Goal: Task Accomplishment & Management: Complete application form

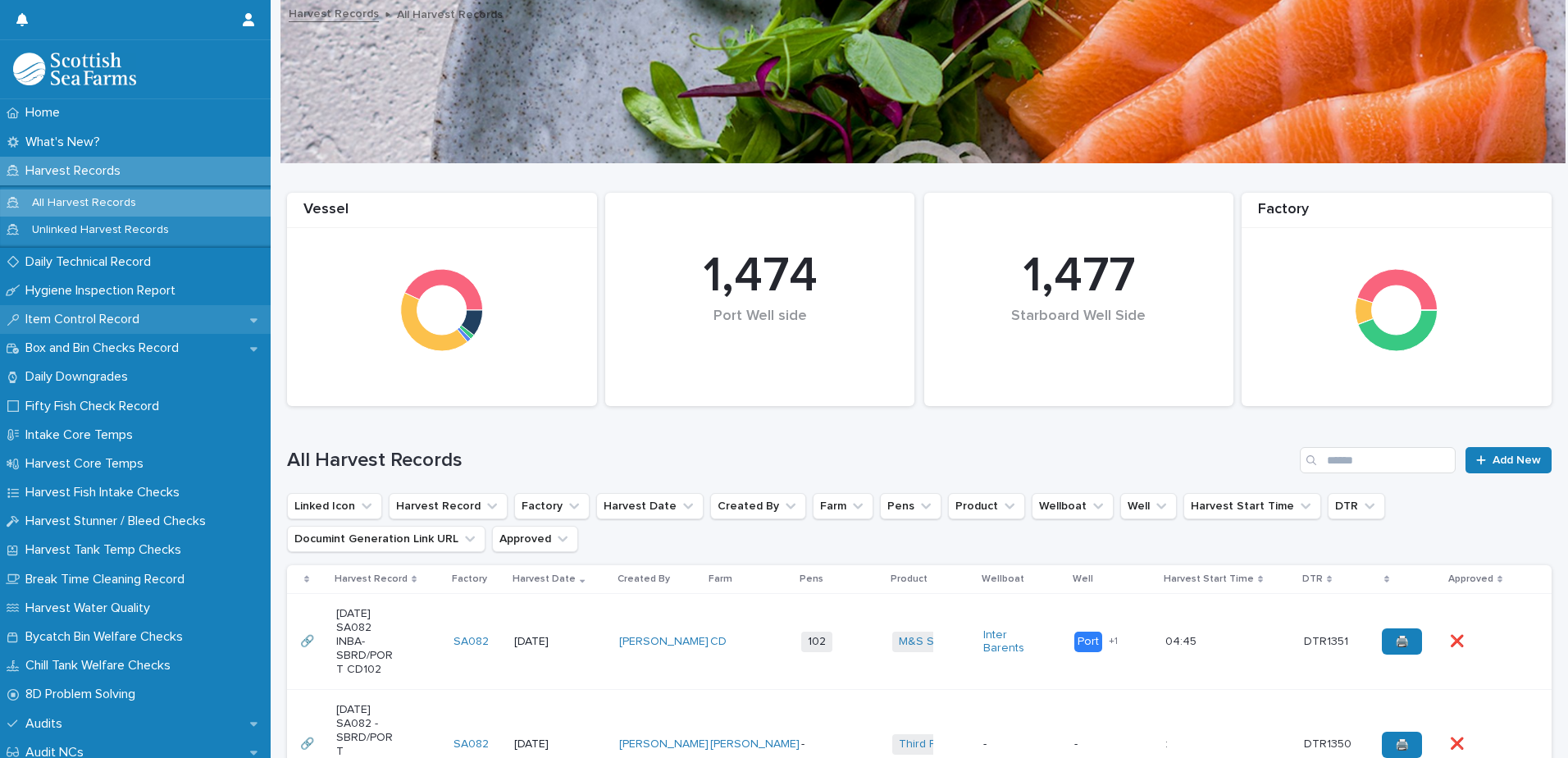
click at [106, 322] on p "Item Control Record" at bounding box center [85, 320] width 133 height 16
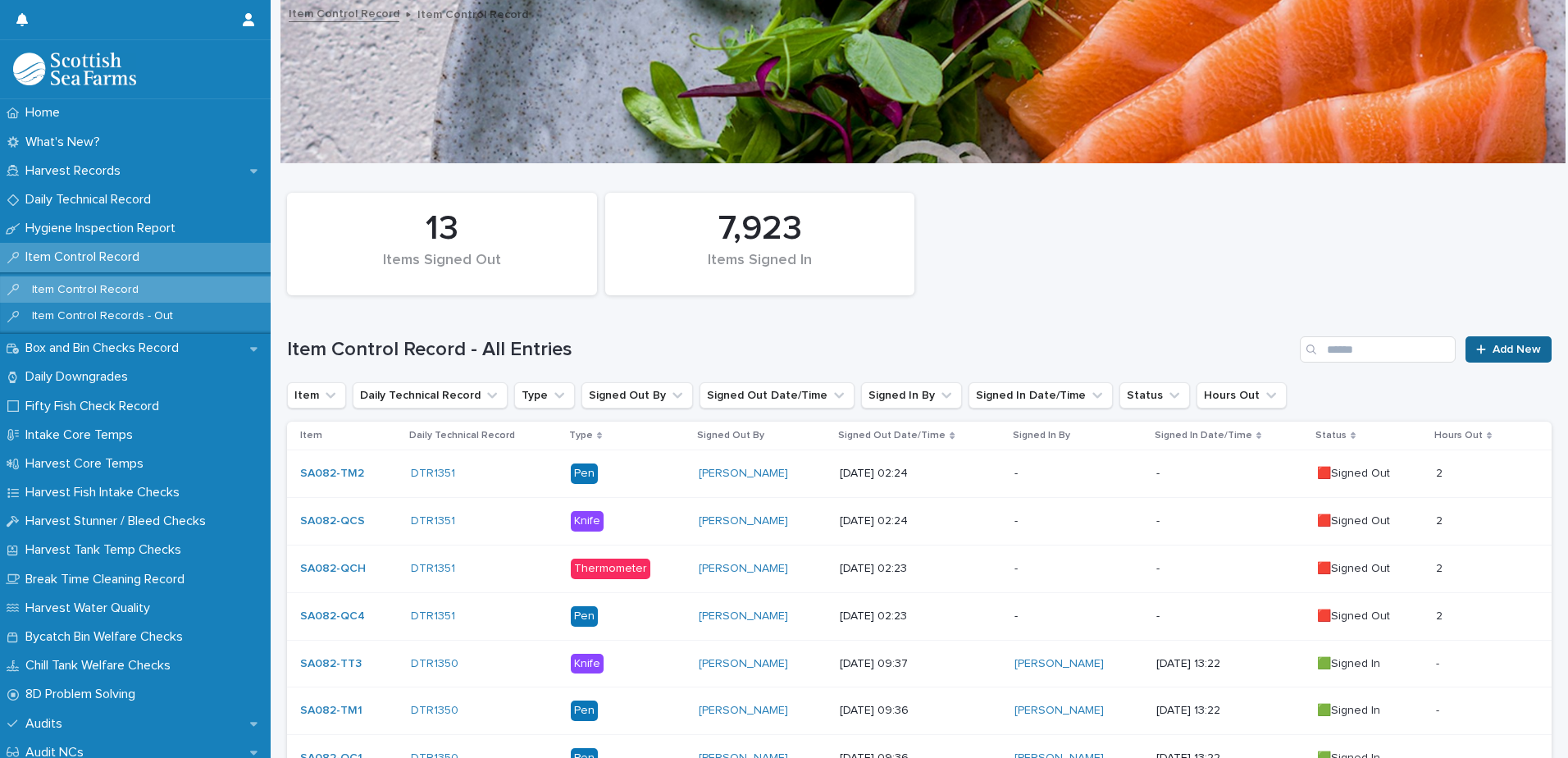
click at [1495, 351] on span "Add New" at bounding box center [1516, 349] width 48 height 11
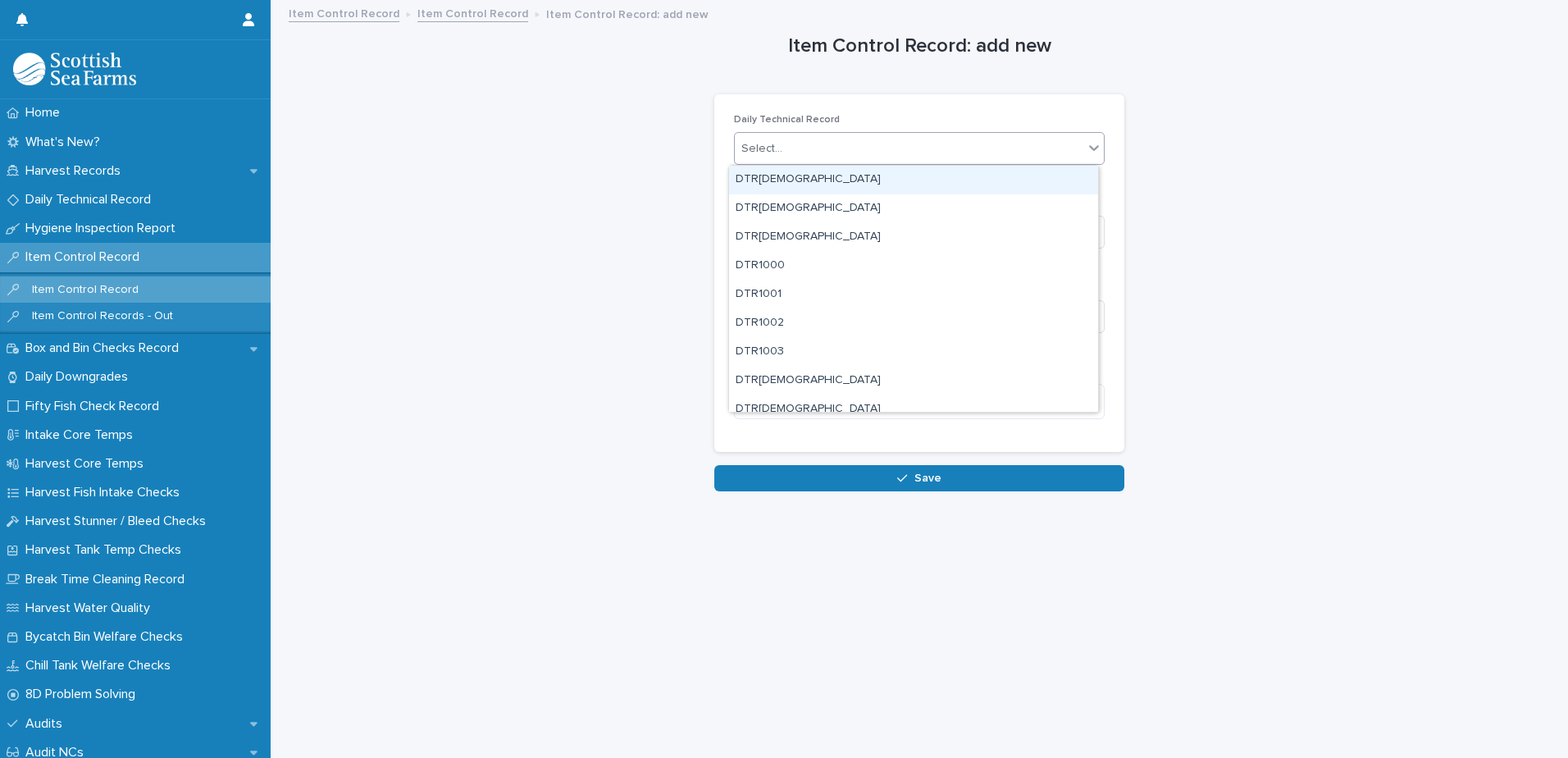
click at [821, 153] on div "Select..." at bounding box center [908, 148] width 349 height 27
type input "****"
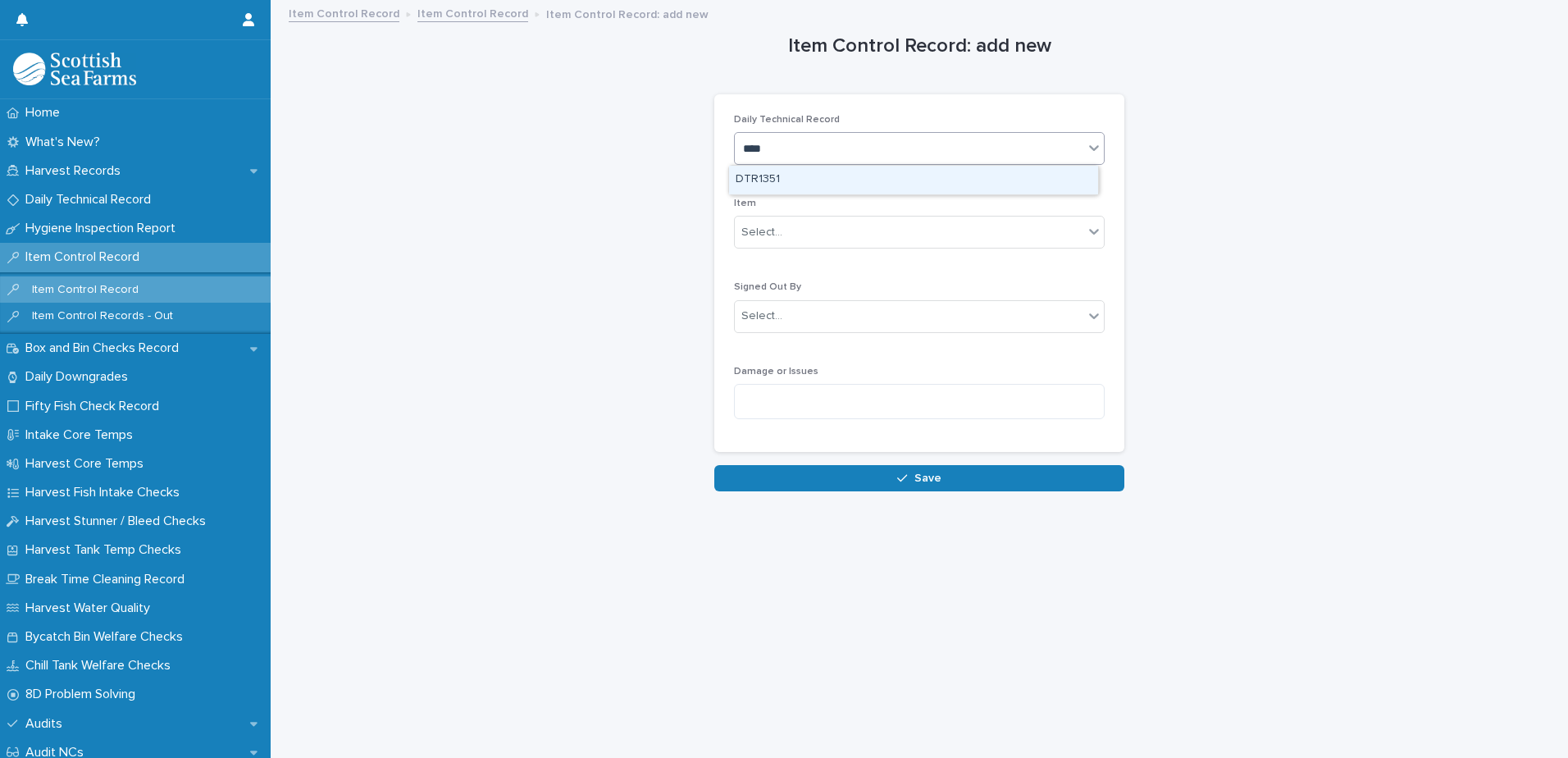
click at [792, 185] on div "DTR1351" at bounding box center [913, 179] width 369 height 28
click at [800, 232] on div "Select..." at bounding box center [908, 232] width 349 height 27
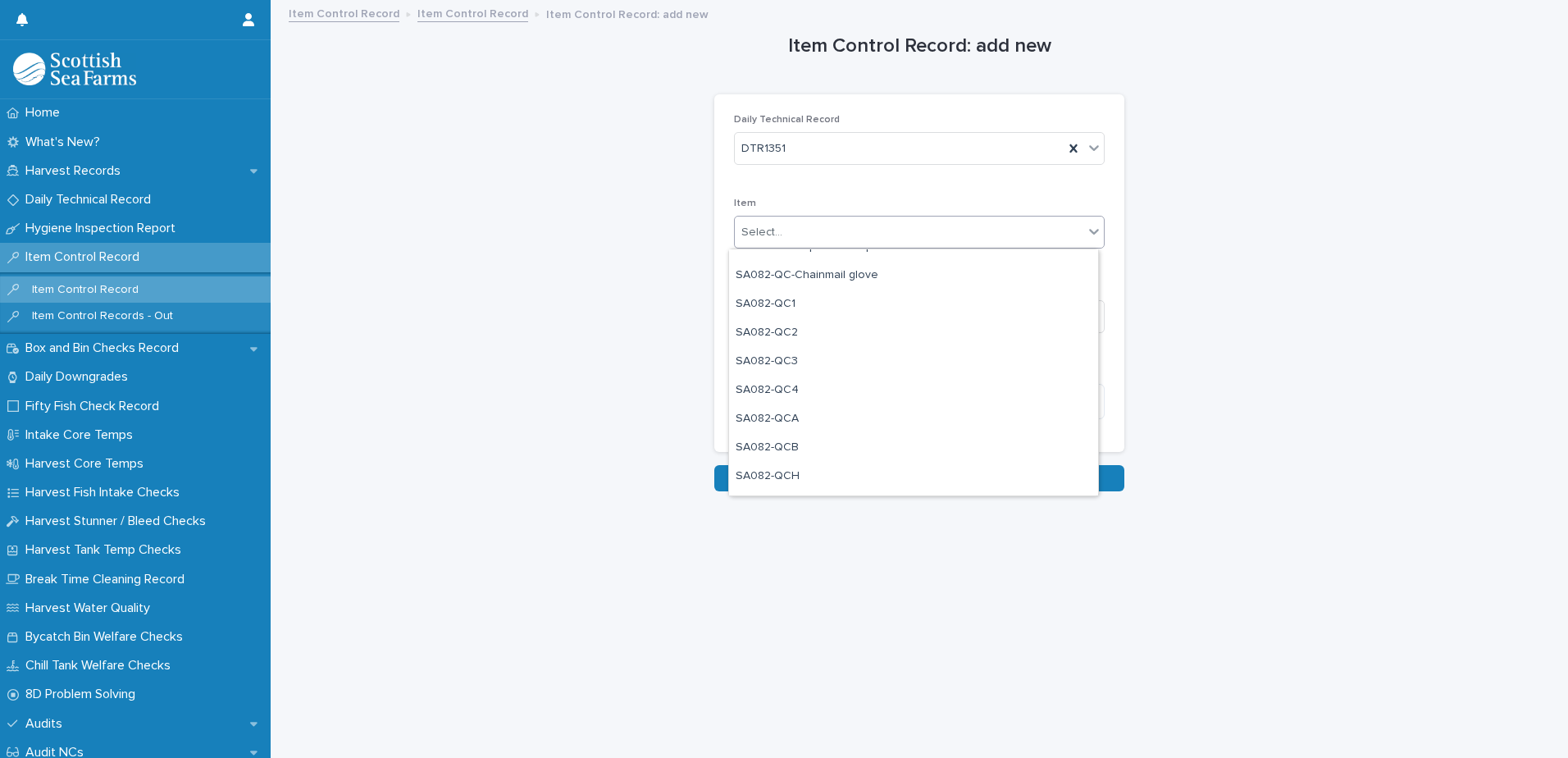
scroll to position [1395, 0]
click at [827, 418] on div "SA082-QCB" at bounding box center [913, 419] width 369 height 28
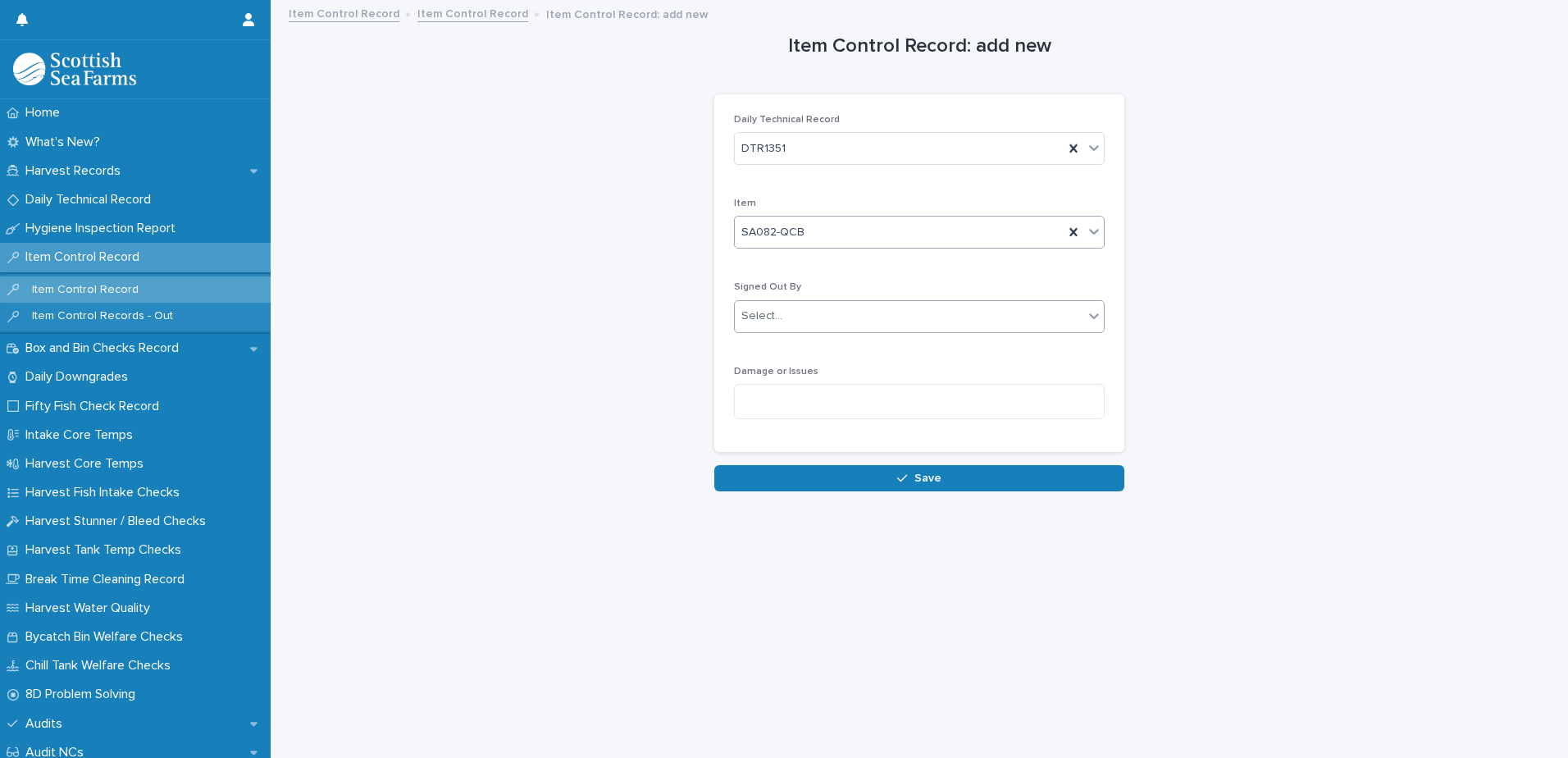
click at [825, 316] on div "Select..." at bounding box center [908, 315] width 349 height 27
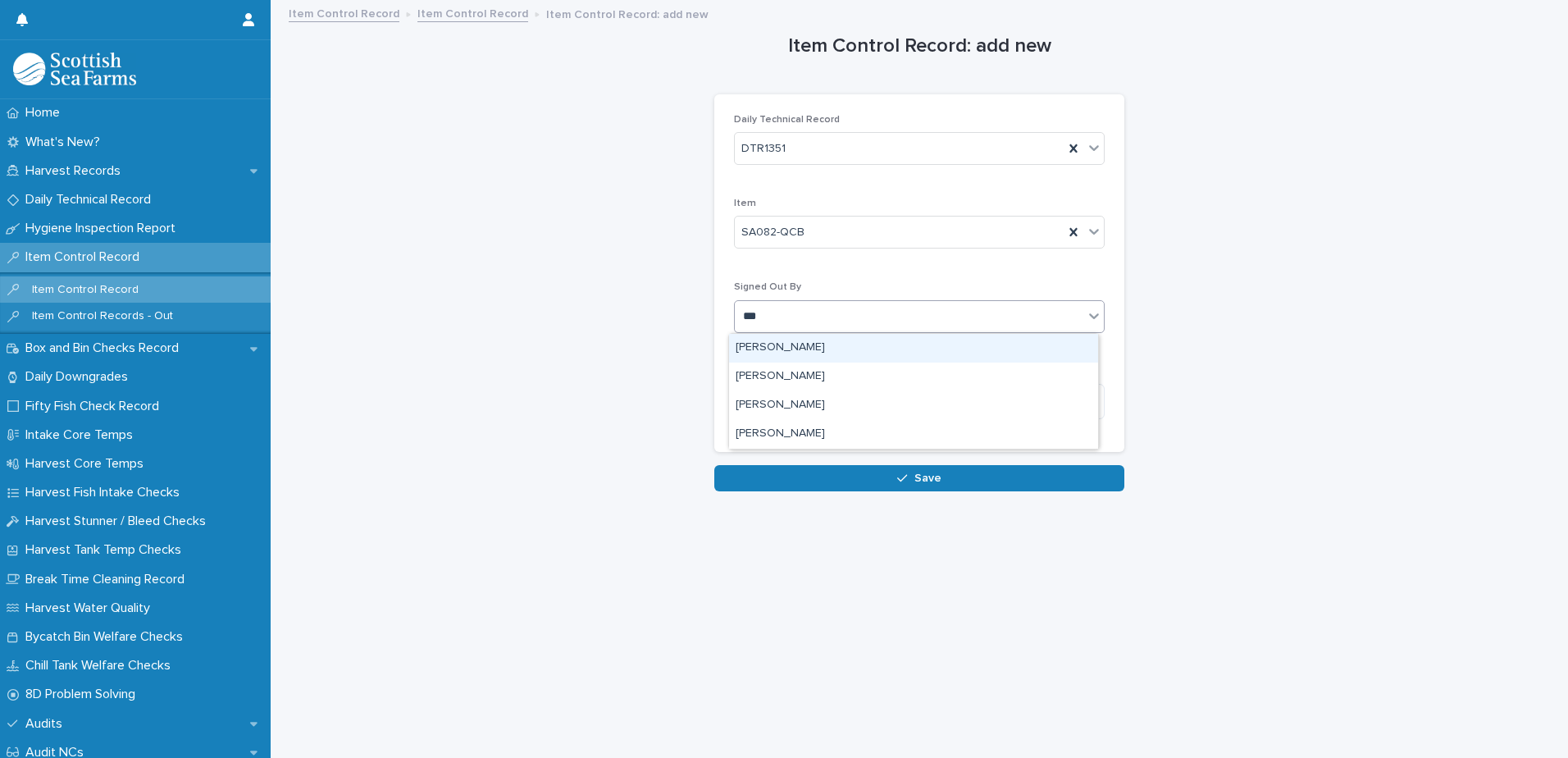
type input "****"
click at [798, 351] on div "[PERSON_NAME]" at bounding box center [913, 348] width 369 height 28
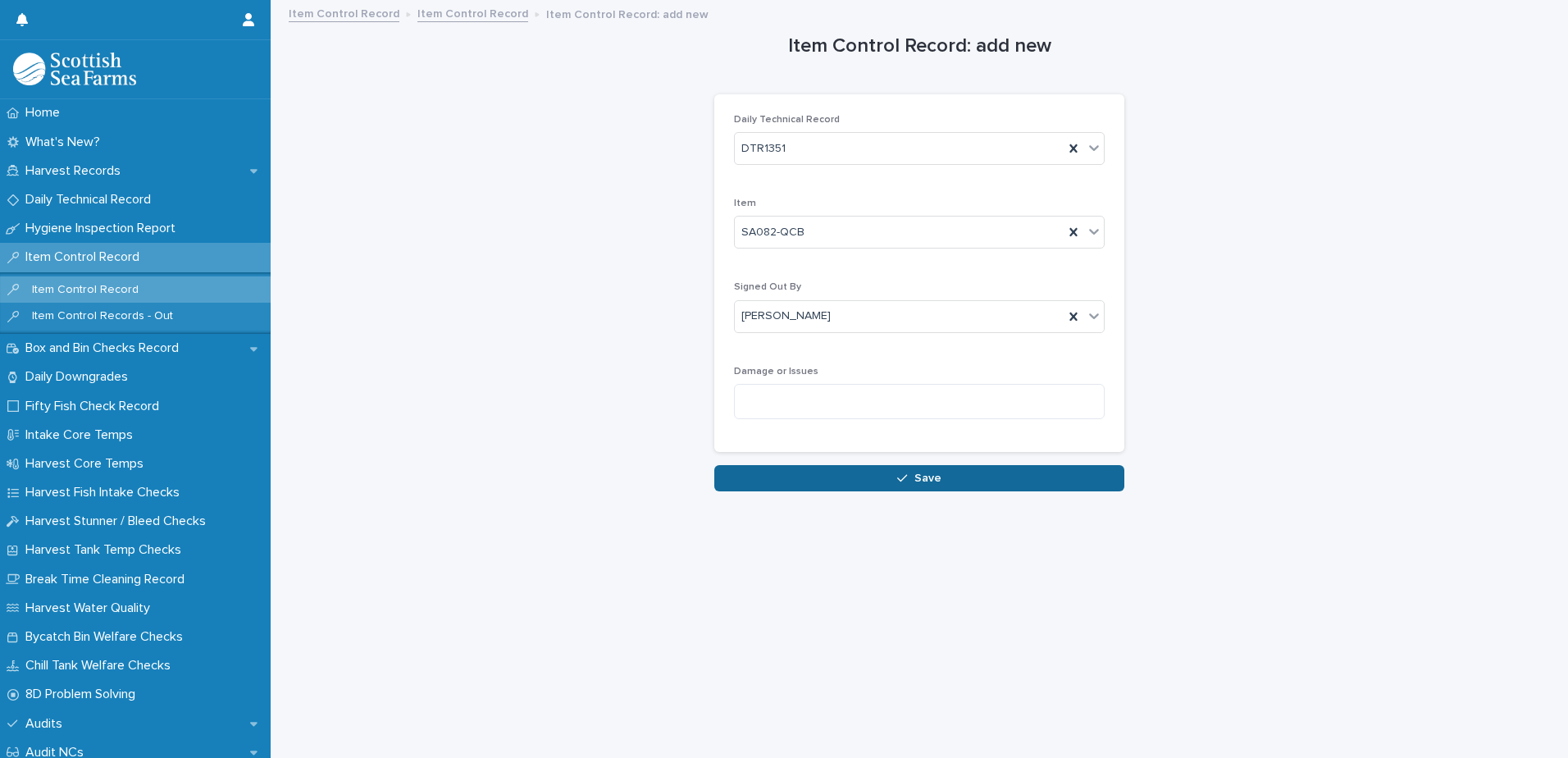
click at [931, 476] on span "Save" at bounding box center [927, 477] width 27 height 11
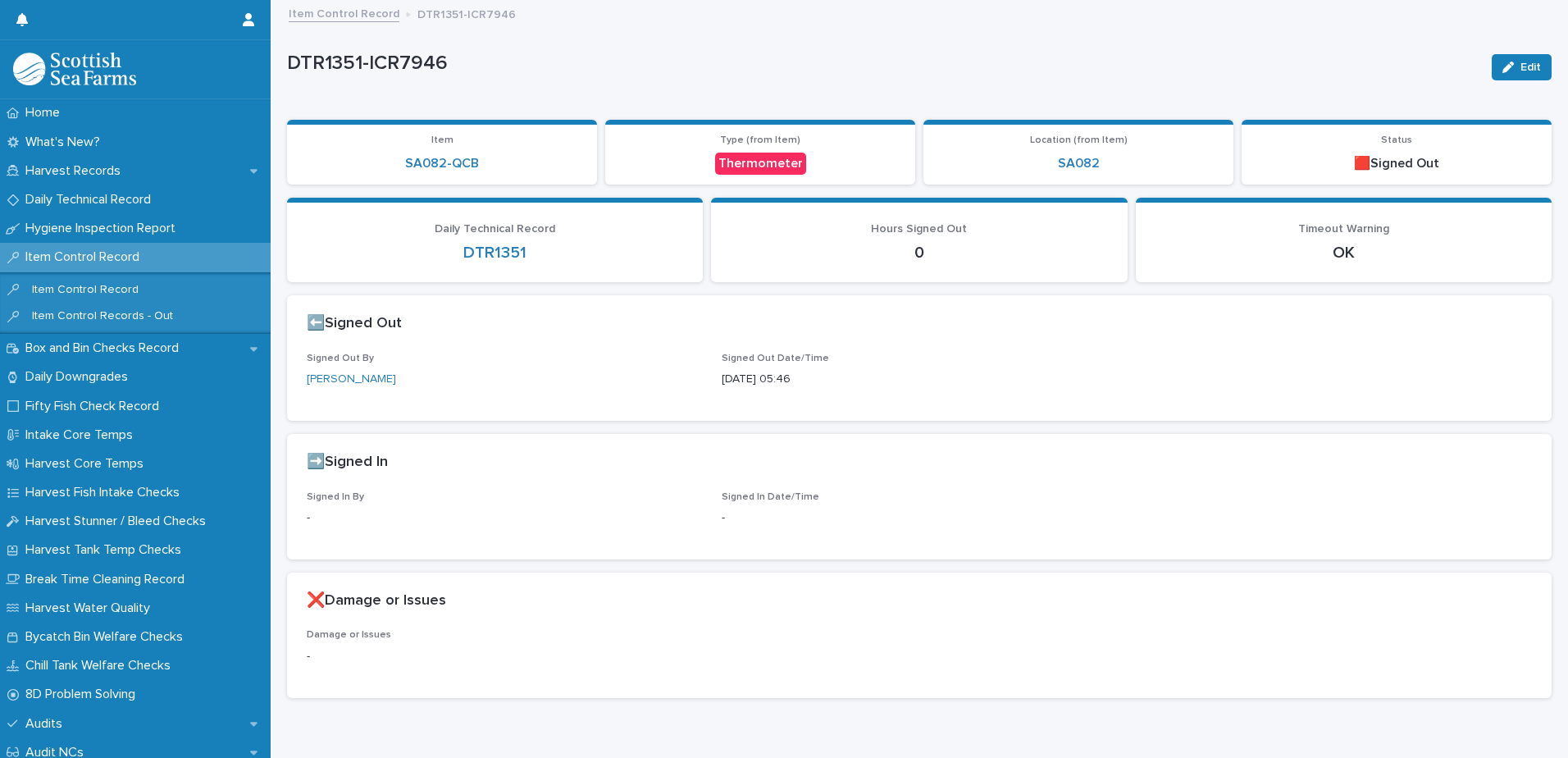
click at [324, 19] on link "Item Control Record" at bounding box center [344, 13] width 111 height 19
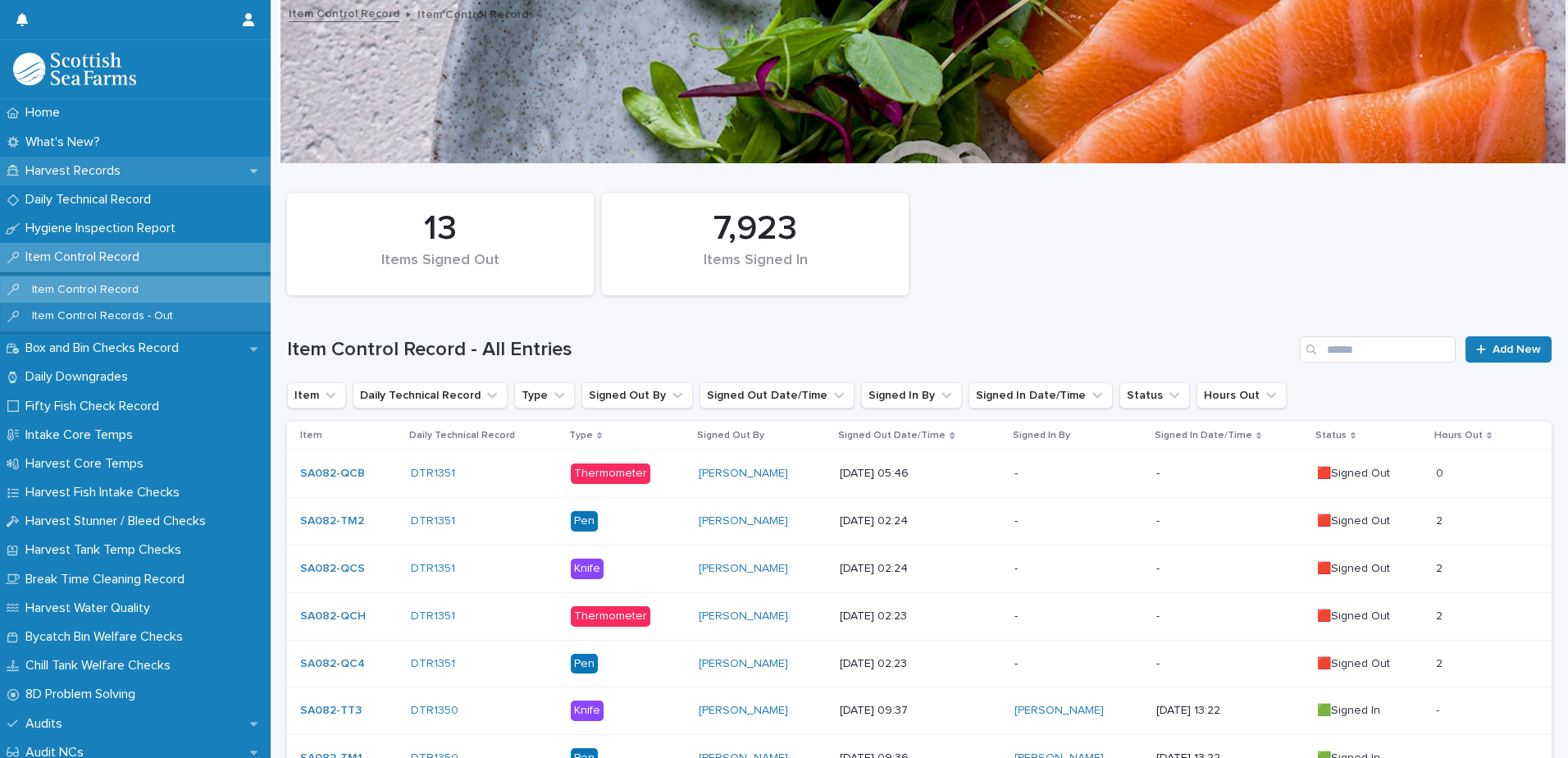
click at [65, 172] on p "Harvest Records" at bounding box center [76, 171] width 115 height 16
